Goal: Task Accomplishment & Management: Complete application form

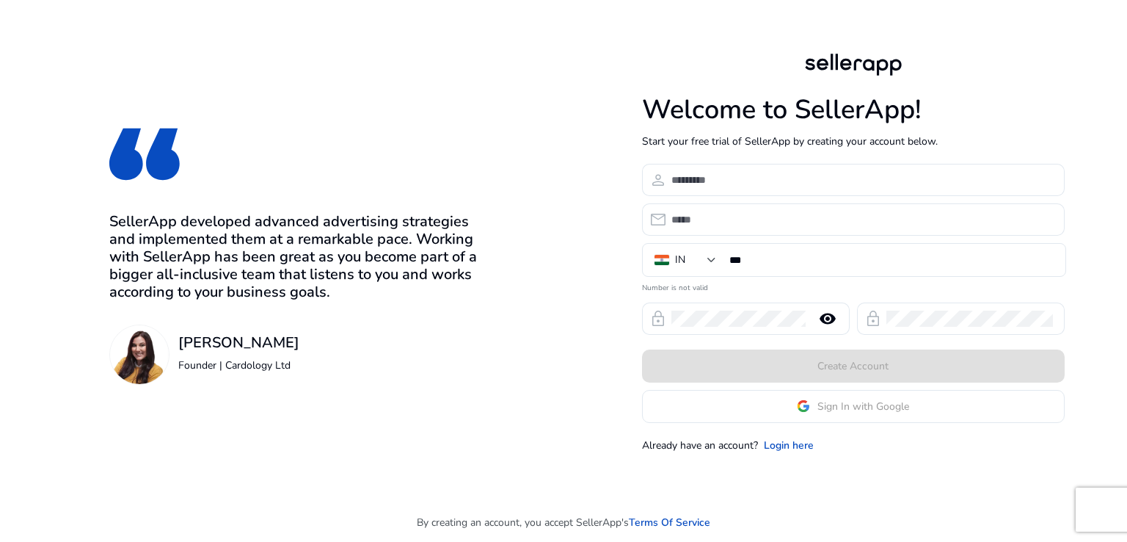
click at [830, 410] on app-google-signin "Sign In with Google" at bounding box center [853, 406] width 423 height 33
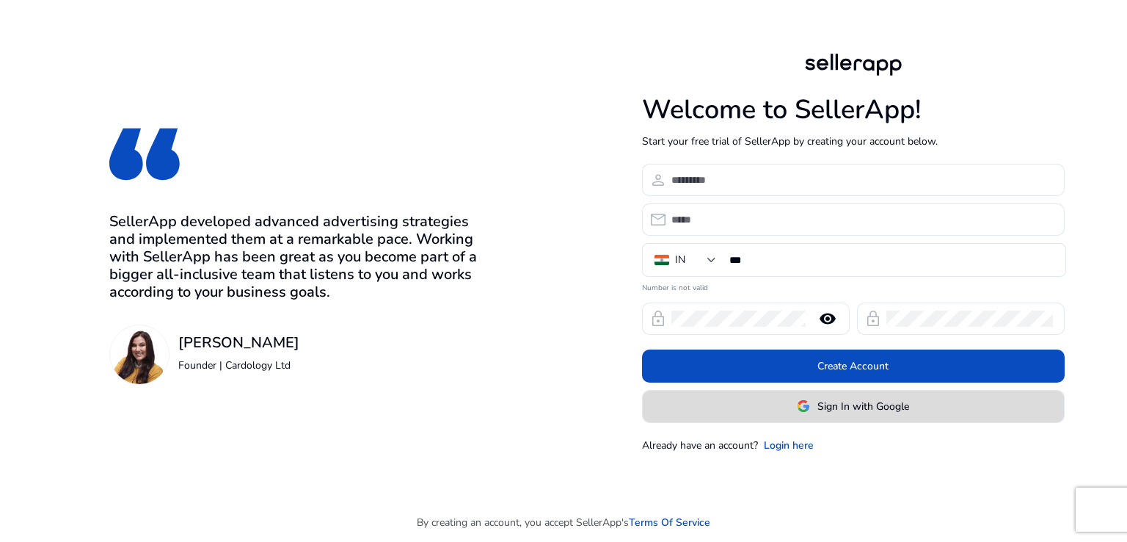
click at [805, 408] on img at bounding box center [803, 405] width 13 height 13
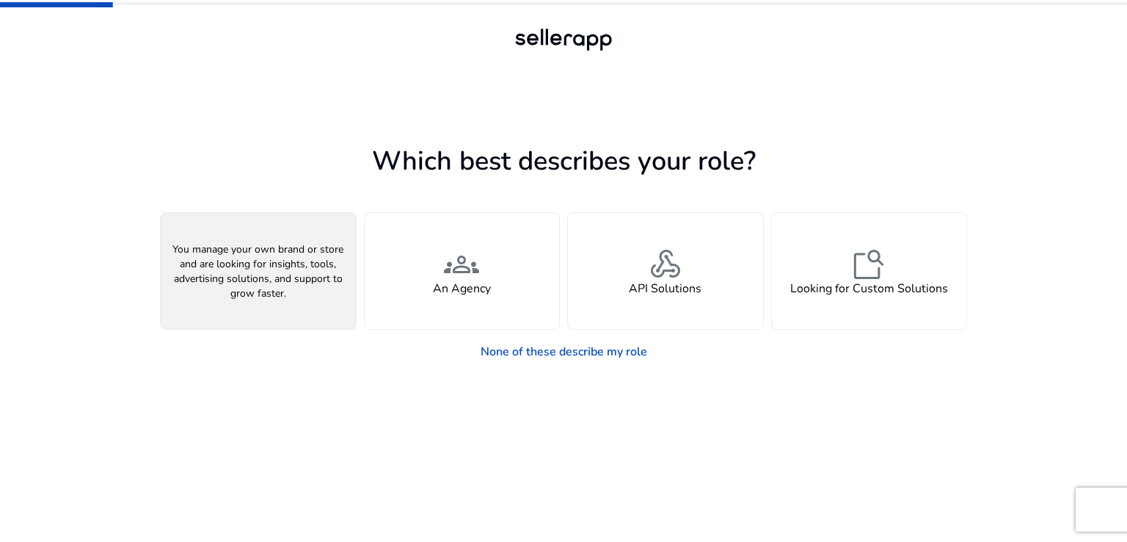
click at [250, 282] on h4 "A Seller" at bounding box center [258, 289] width 44 height 14
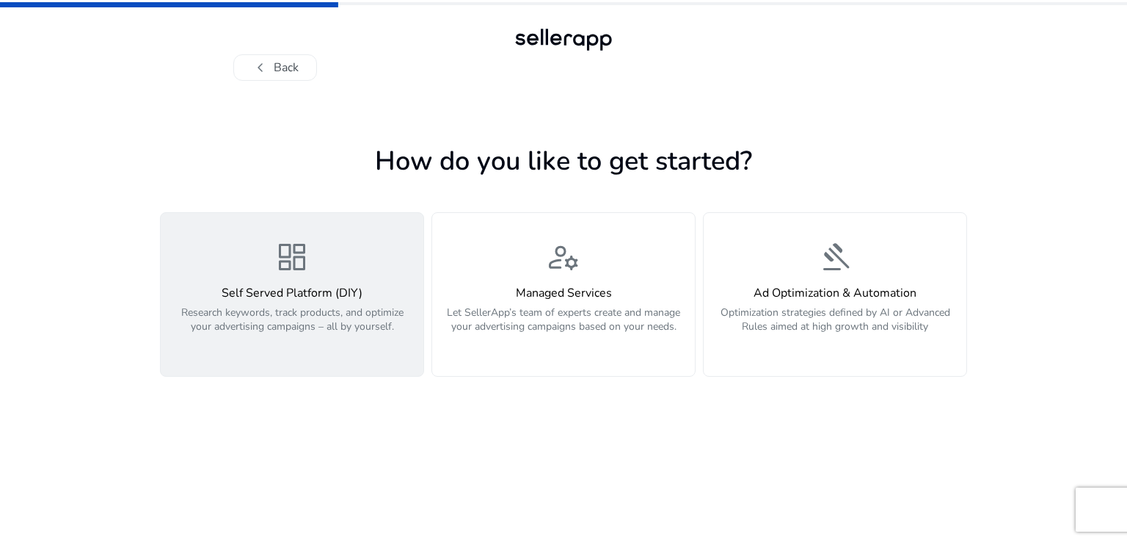
click at [264, 327] on p "Research keywords, track products, and optimize your advertising campaigns – al…" at bounding box center [292, 327] width 245 height 44
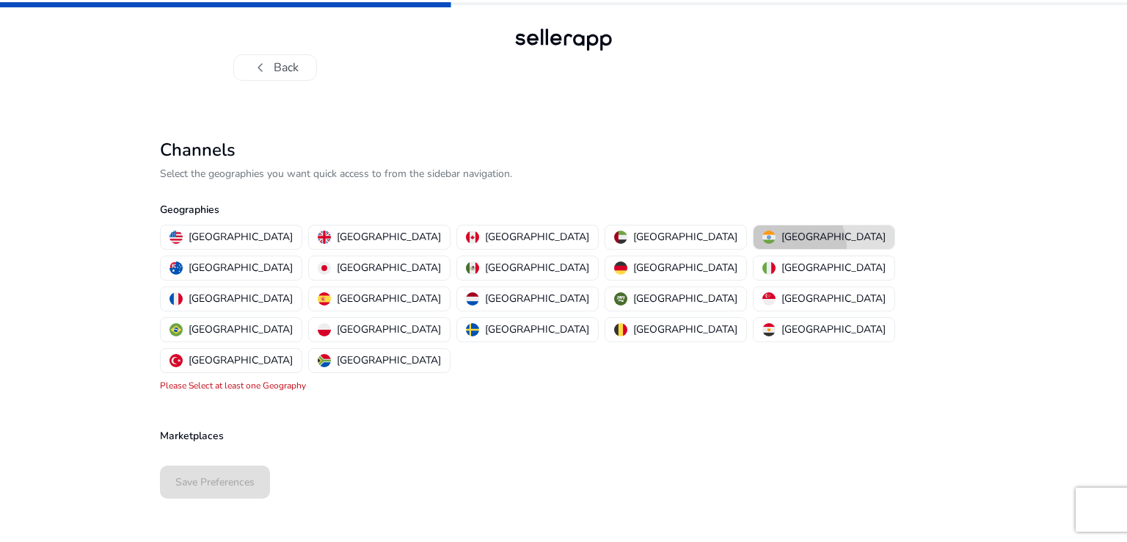
click at [754, 246] on button "[GEOGRAPHIC_DATA]" at bounding box center [824, 236] width 141 height 23
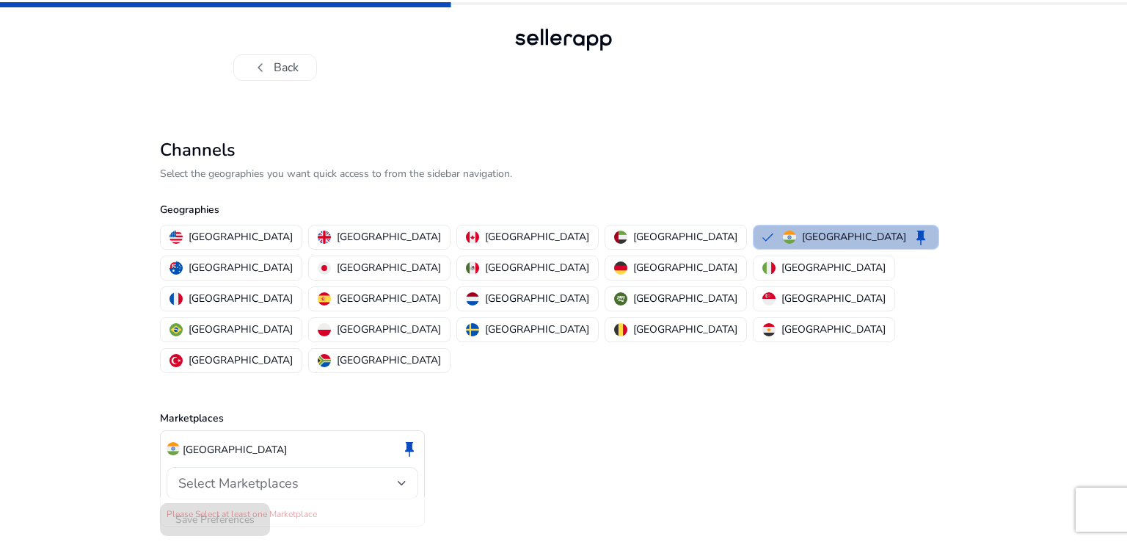
click at [270, 474] on span "Select Marketplaces" at bounding box center [238, 483] width 120 height 18
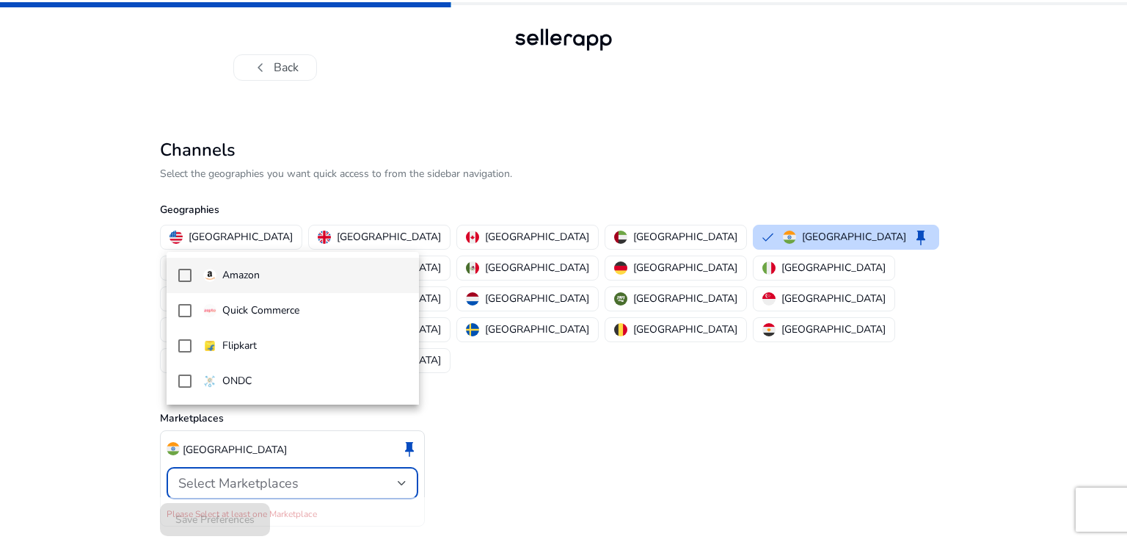
click at [187, 272] on mat-pseudo-checkbox at bounding box center [184, 275] width 13 height 13
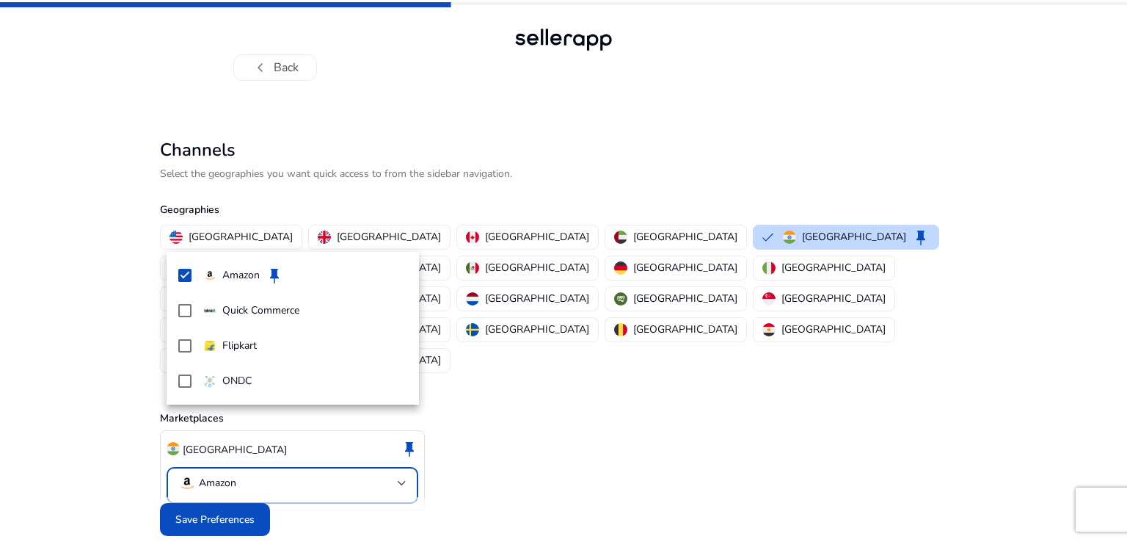
click at [225, 491] on div at bounding box center [563, 271] width 1127 height 542
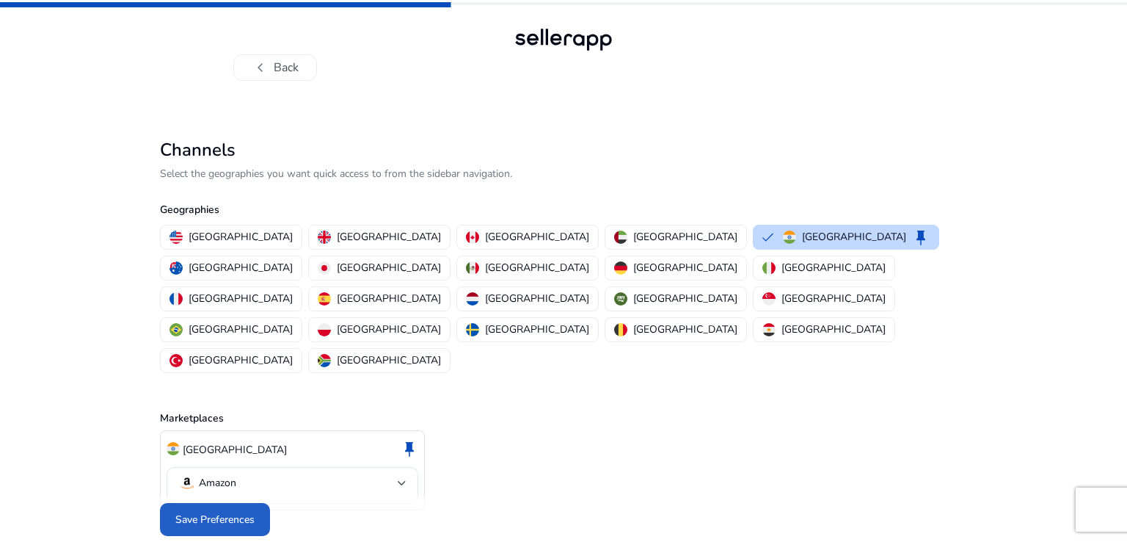
click at [223, 512] on span "Save Preferences" at bounding box center [214, 519] width 79 height 15
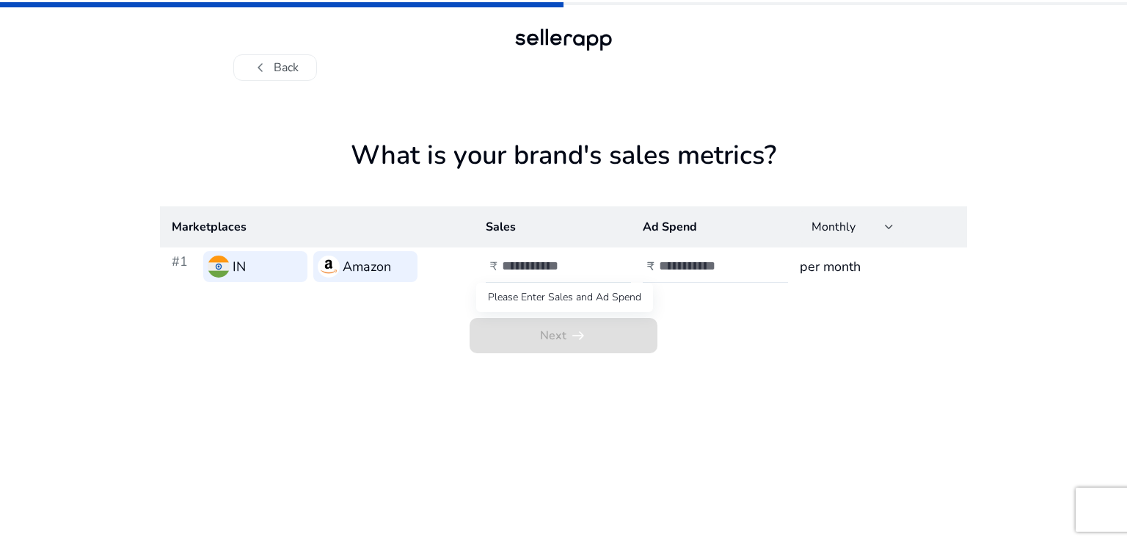
click at [589, 332] on span "Next arrow_right_alt" at bounding box center [564, 335] width 188 height 35
click at [517, 264] on input "number" at bounding box center [551, 266] width 99 height 16
click at [277, 74] on button "chevron_left Back" at bounding box center [275, 67] width 84 height 26
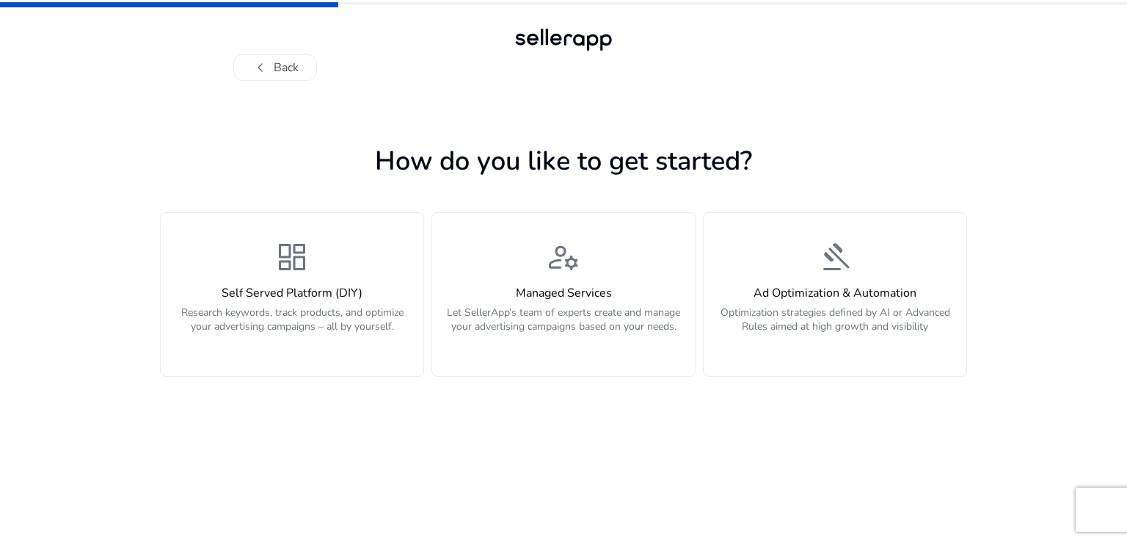
click at [277, 74] on button "chevron_left Back" at bounding box center [275, 67] width 84 height 26
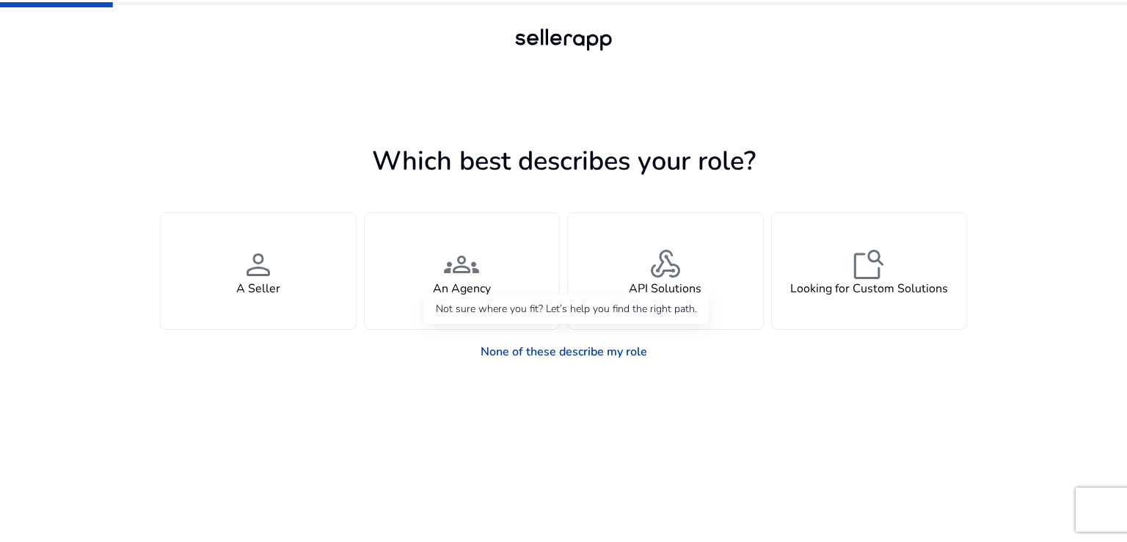
click at [540, 360] on link "None of these describe my role" at bounding box center [564, 351] width 190 height 29
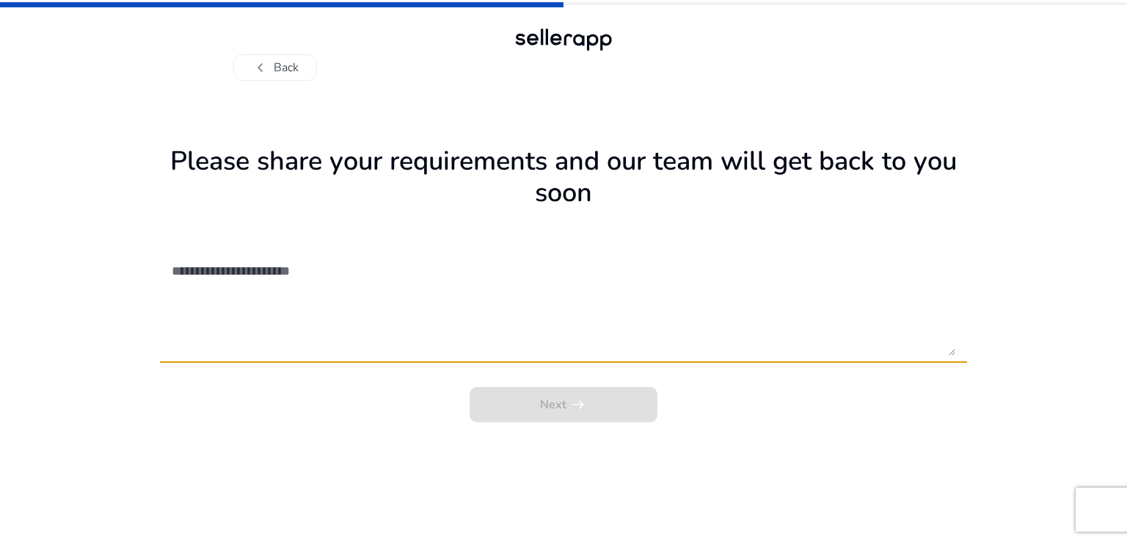
click at [290, 288] on textarea at bounding box center [564, 303] width 784 height 104
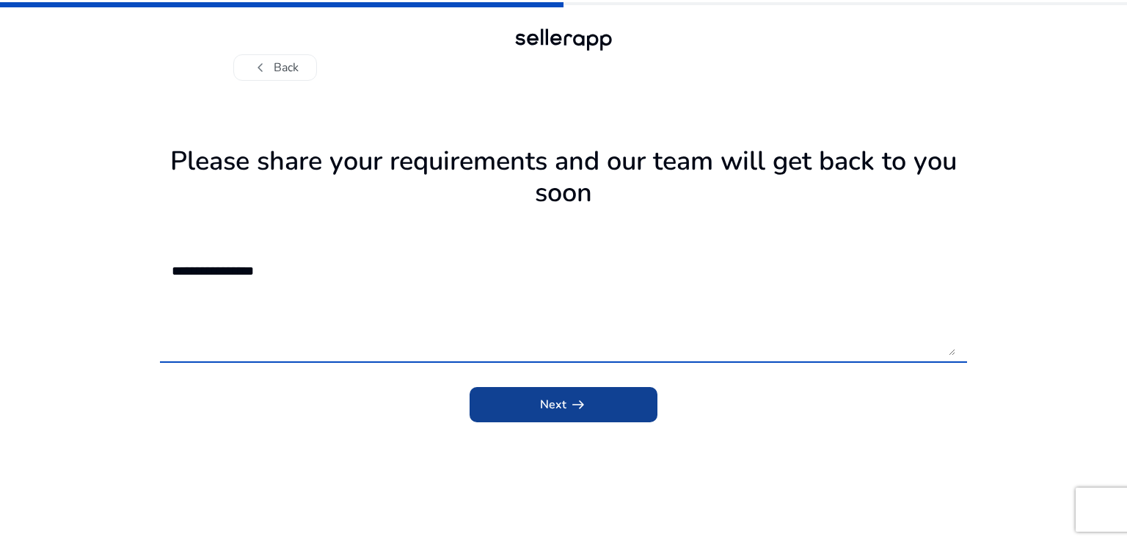
type textarea "**********"
click at [525, 413] on span "submit" at bounding box center [564, 404] width 188 height 35
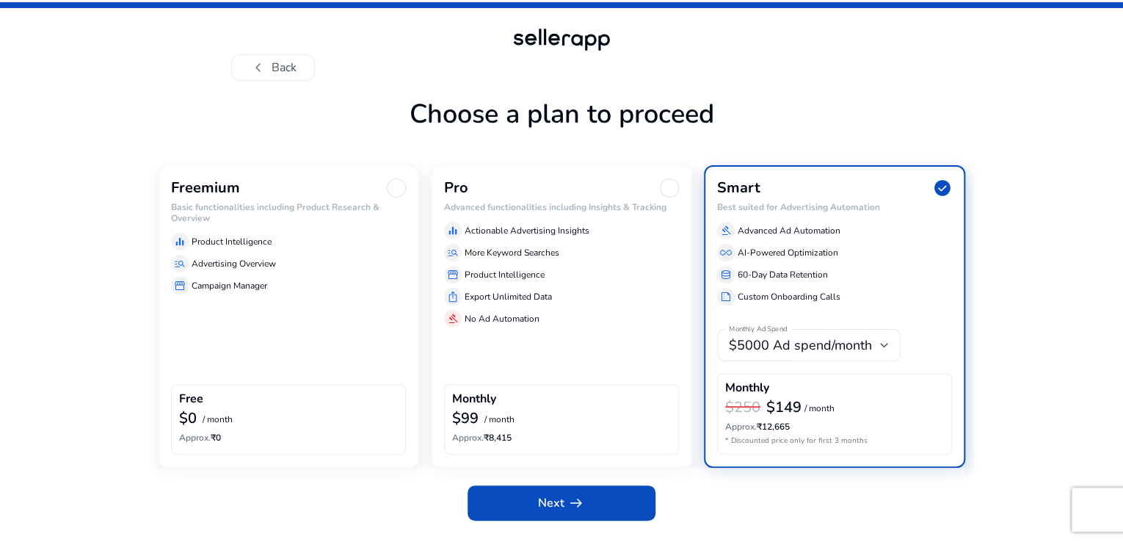
click at [269, 272] on div "manage_search Advertising Overview" at bounding box center [288, 264] width 235 height 18
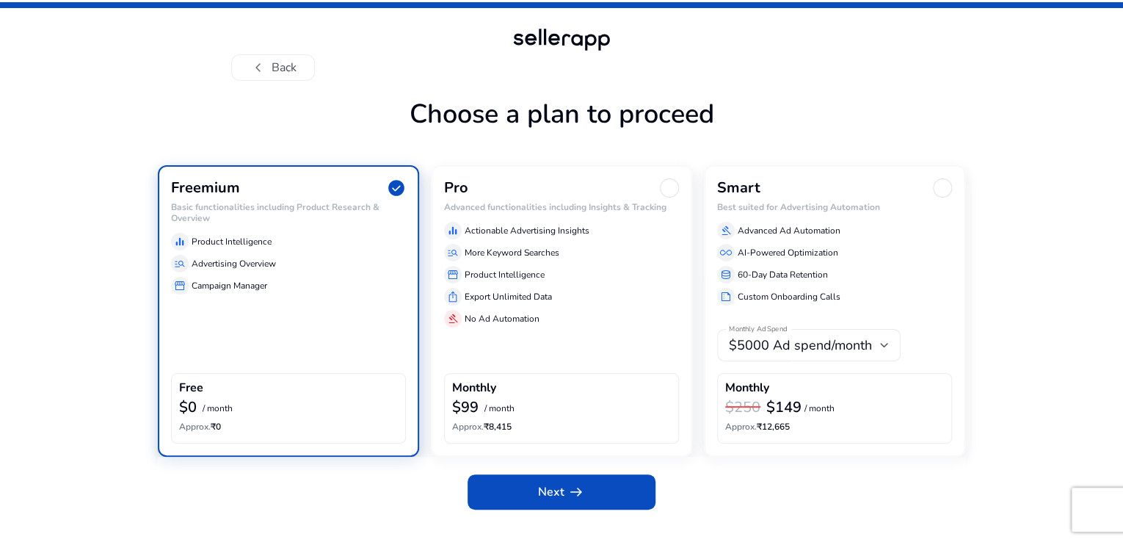
scroll to position [26, 0]
click at [567, 501] on span "arrow_right_alt" at bounding box center [576, 492] width 18 height 18
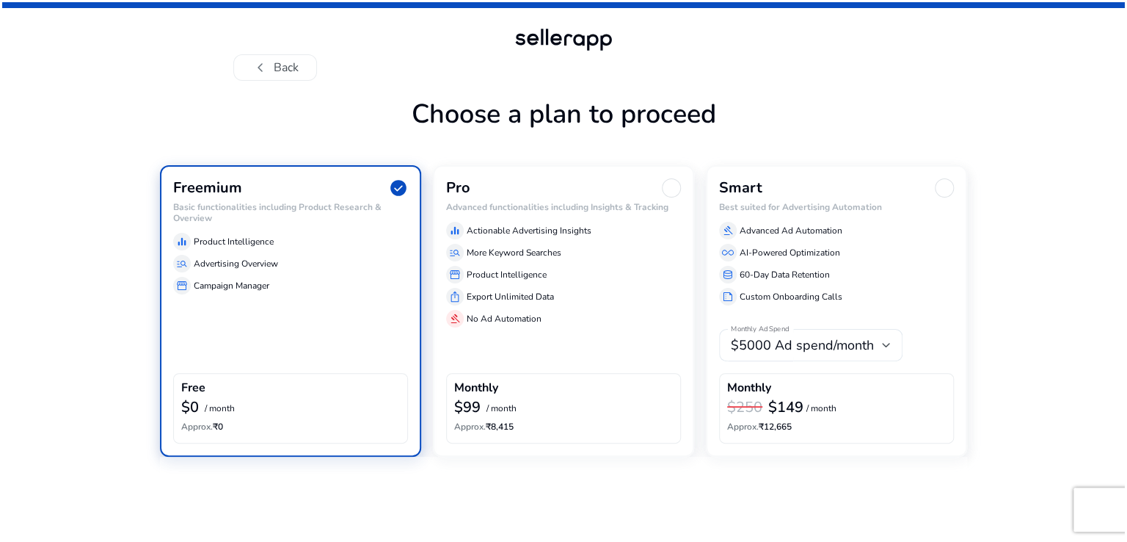
scroll to position [0, 0]
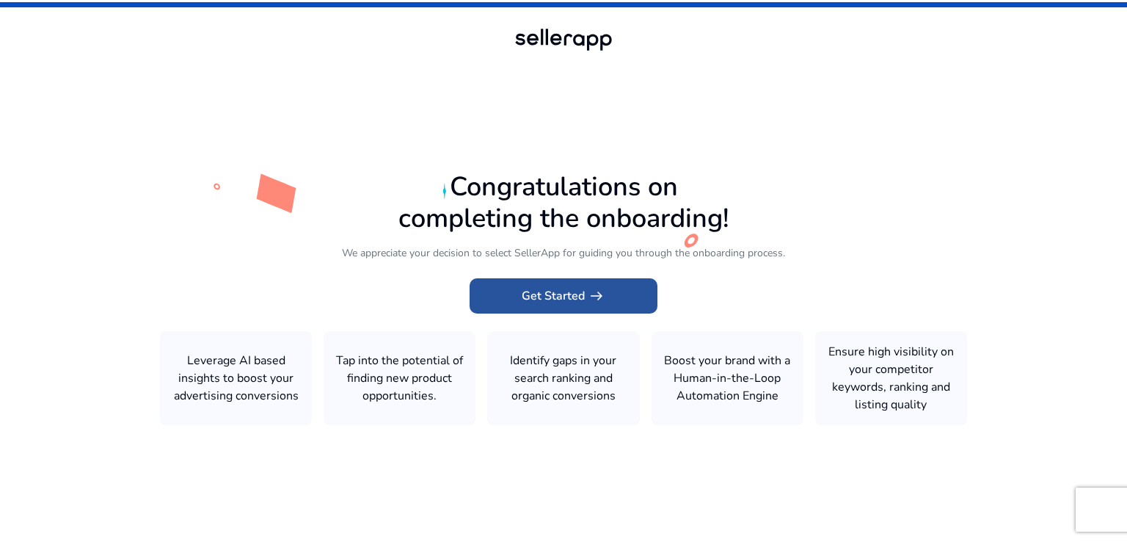
click at [558, 291] on span "Get Started arrow_right_alt" at bounding box center [564, 296] width 84 height 18
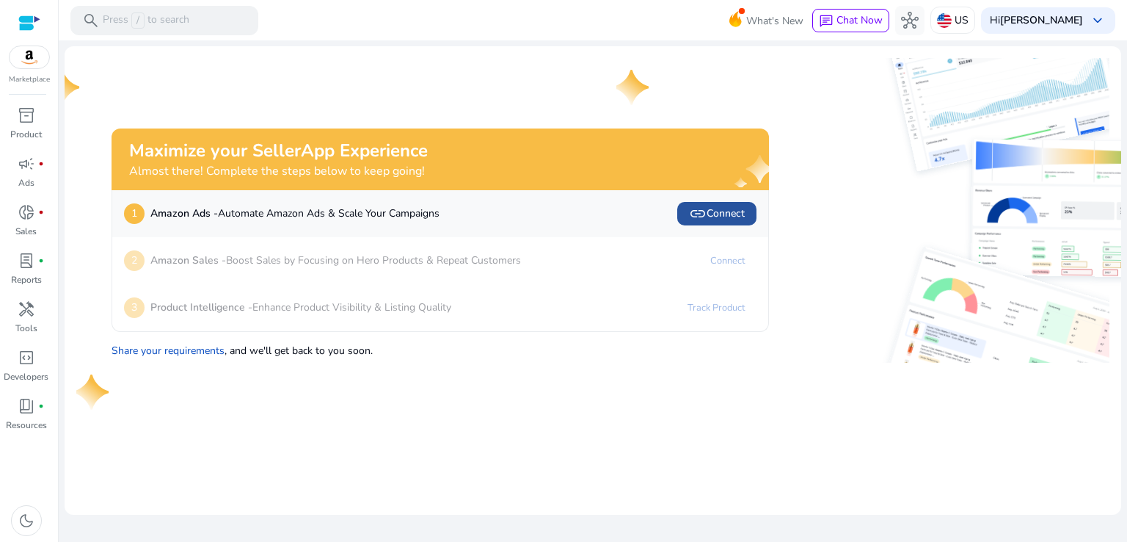
click at [711, 221] on span "link Connect" at bounding box center [717, 214] width 56 height 18
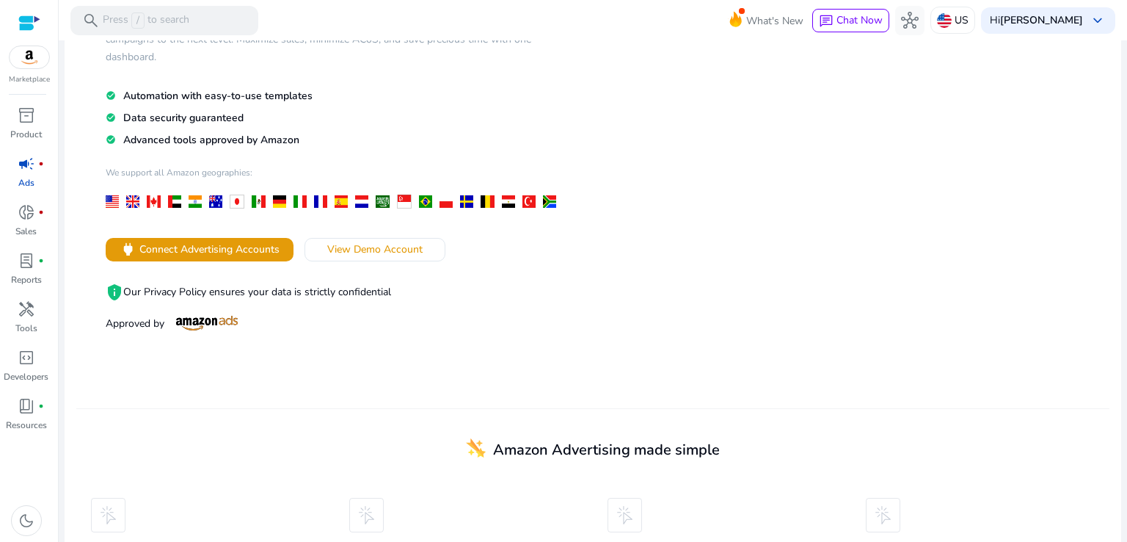
scroll to position [73, 0]
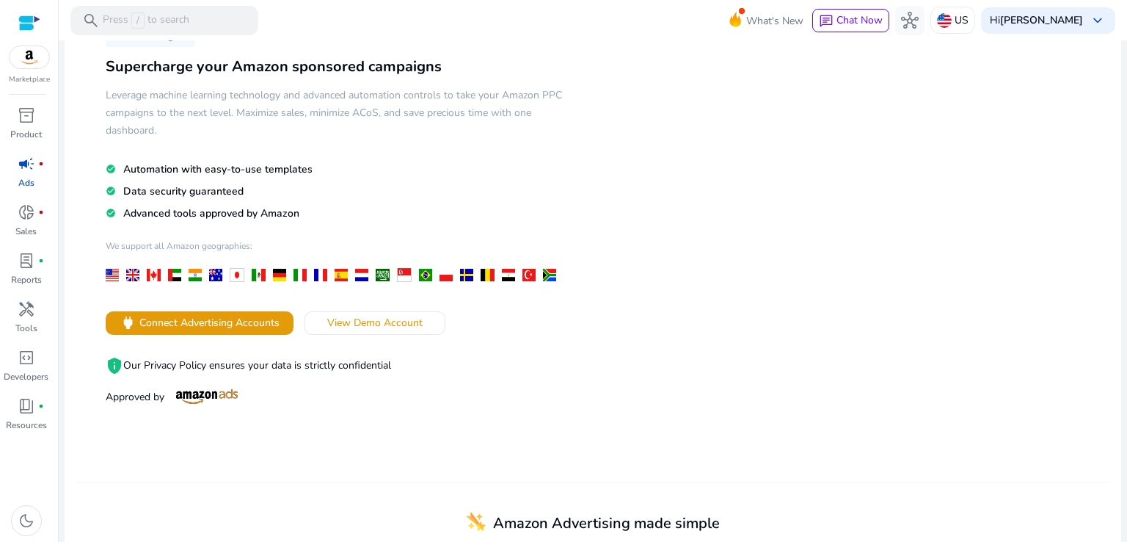
click at [199, 274] on div at bounding box center [195, 275] width 13 height 12
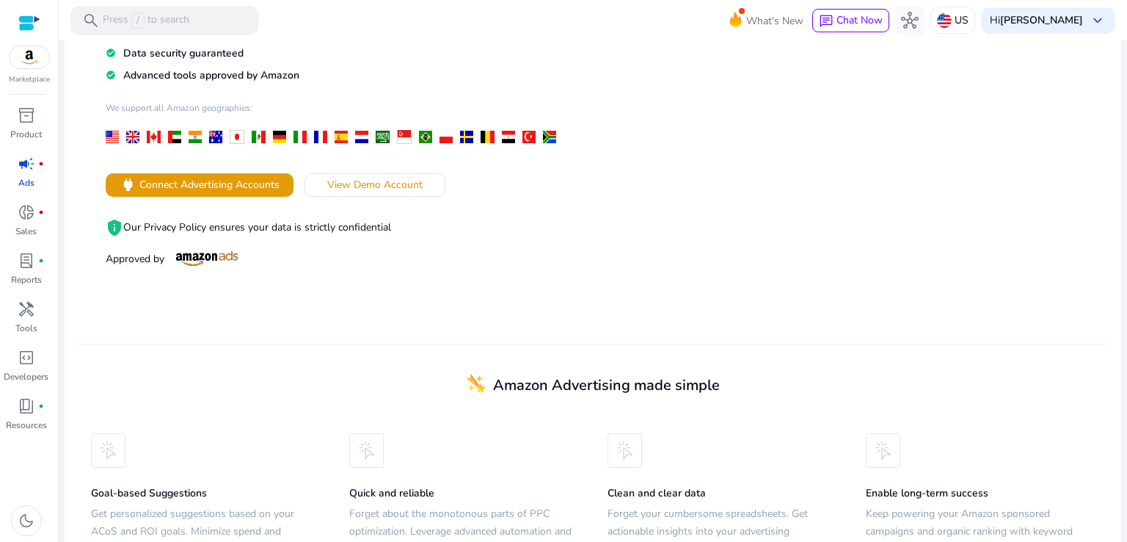
scroll to position [220, 0]
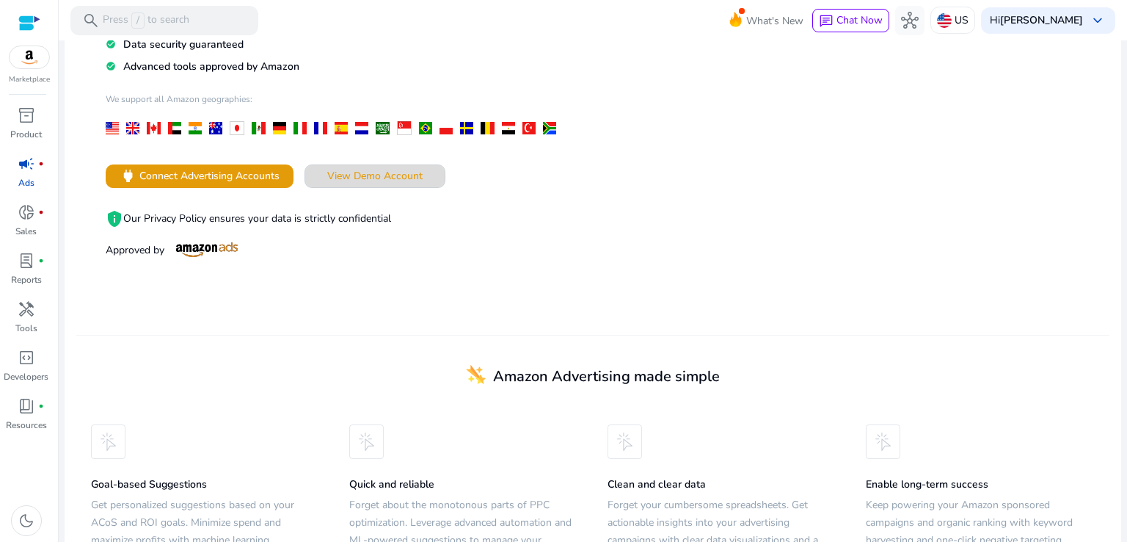
click at [392, 173] on span "View Demo Account" at bounding box center [374, 175] width 95 height 15
